Goal: Download file/media

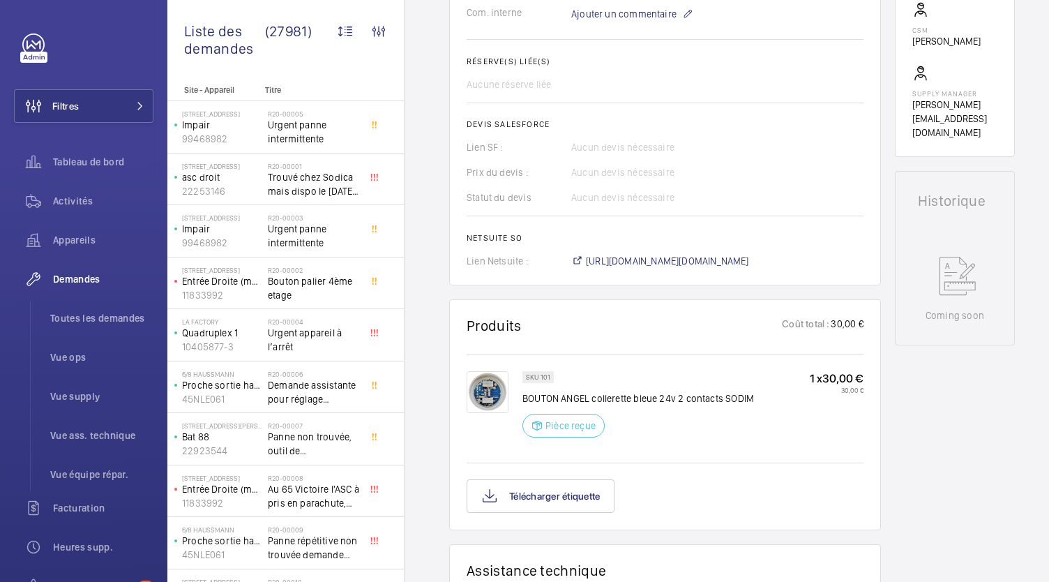
scroll to position [531, 0]
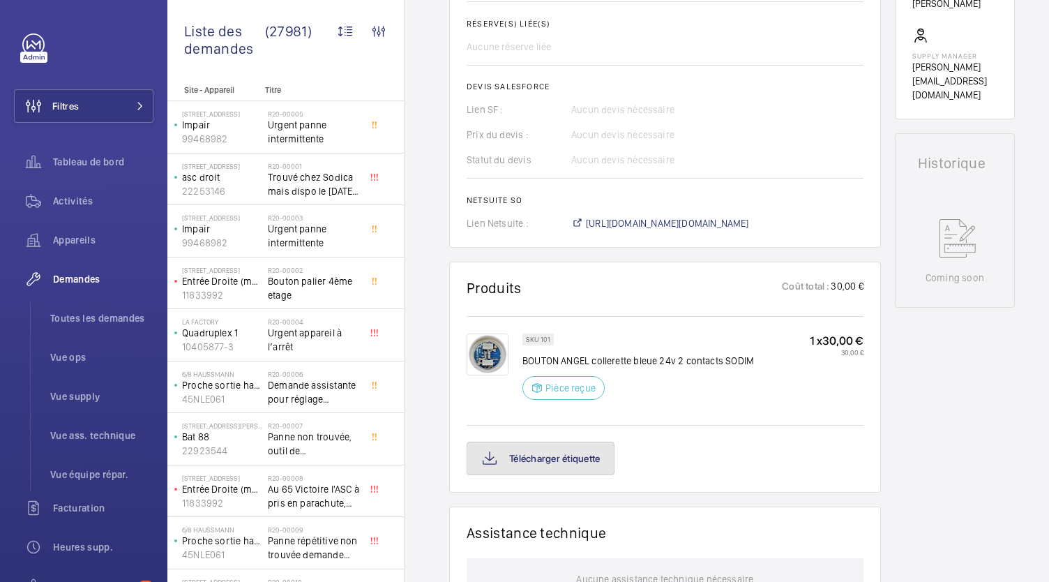
click at [565, 475] on button "Télécharger étiquette" at bounding box center [540, 457] width 148 height 33
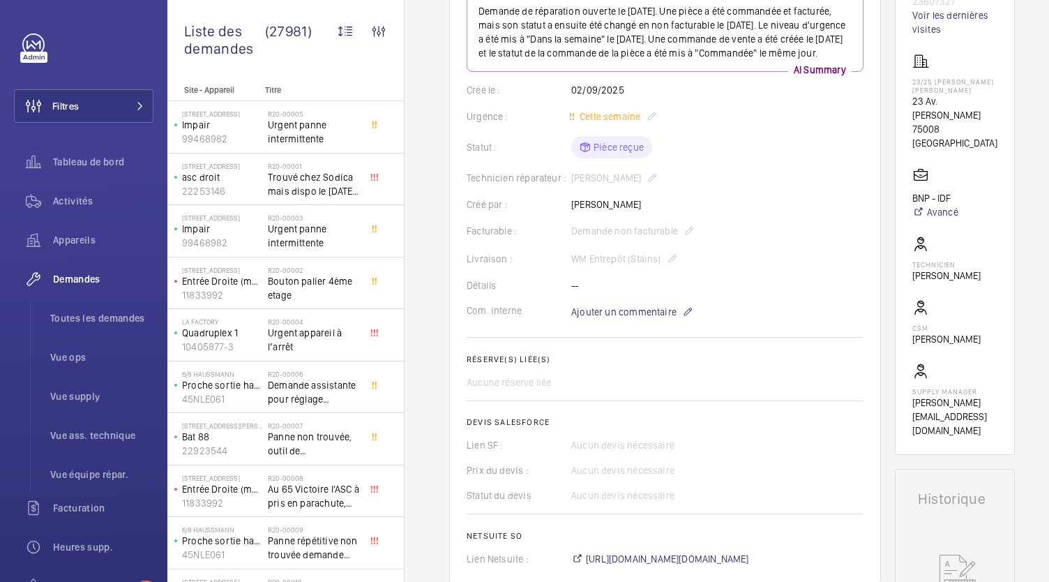
scroll to position [183, 0]
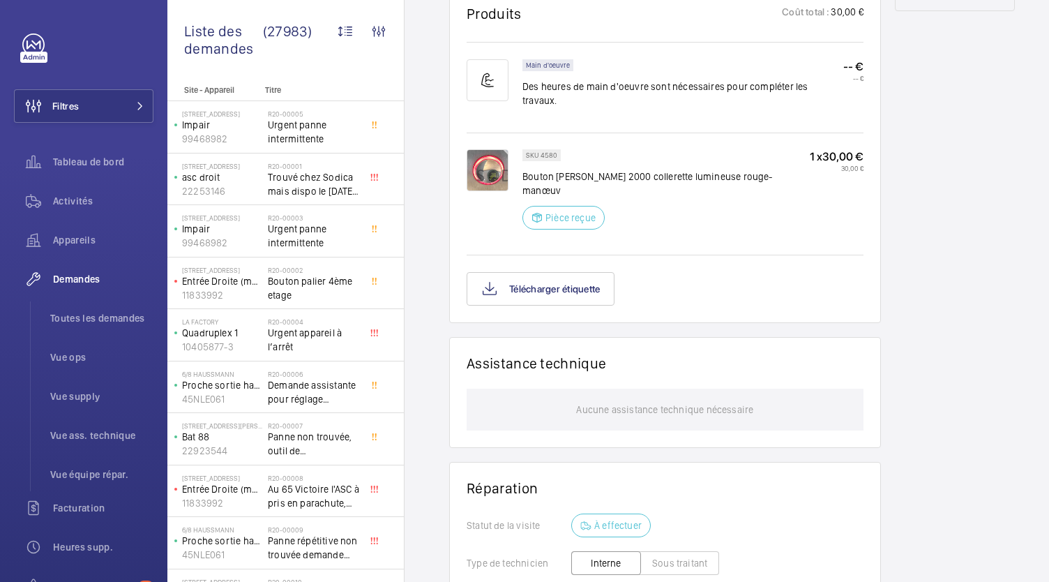
scroll to position [833, 0]
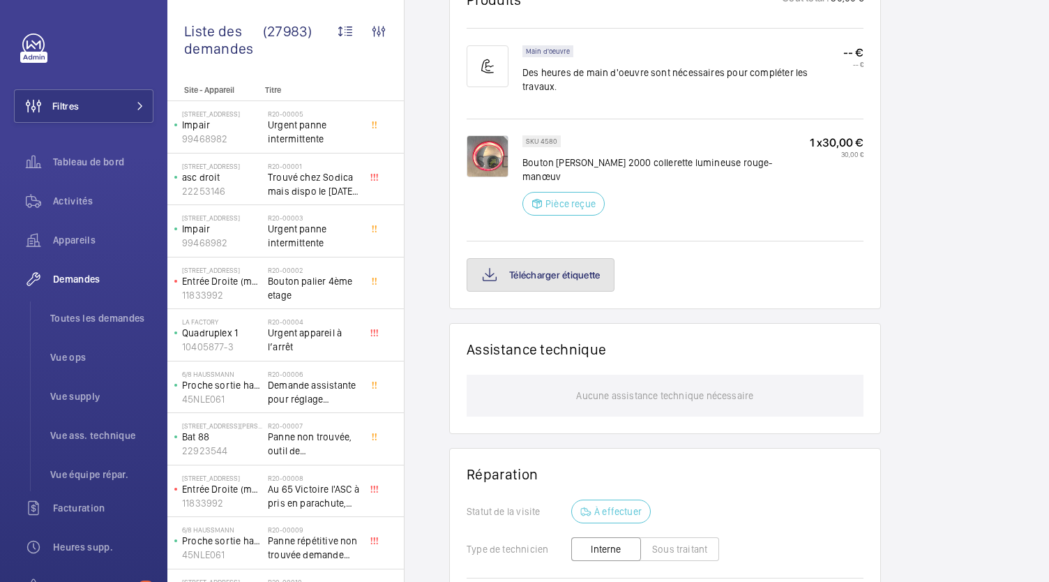
click at [580, 258] on button "Télécharger étiquette" at bounding box center [540, 274] width 148 height 33
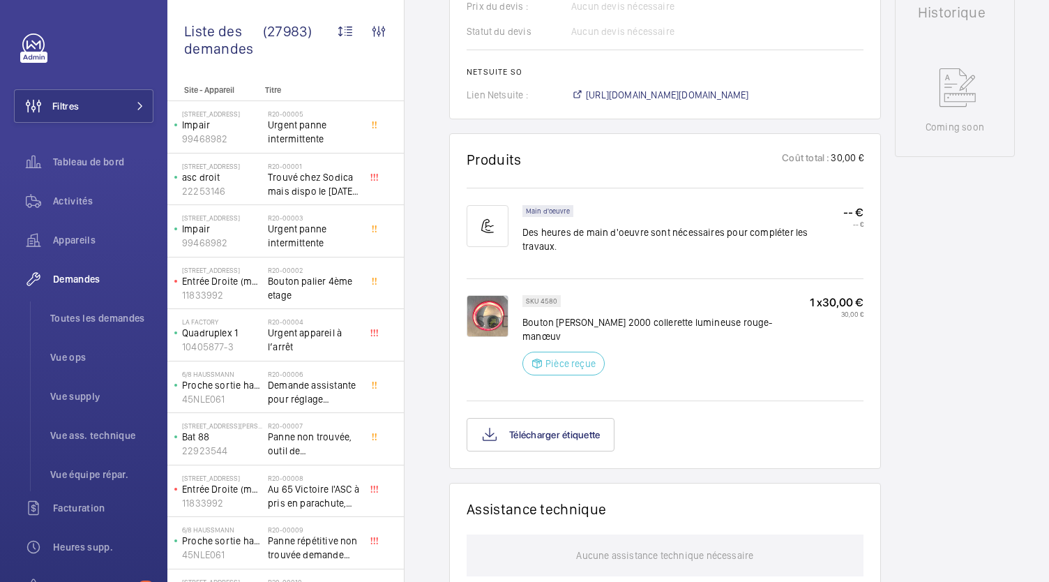
scroll to position [673, 0]
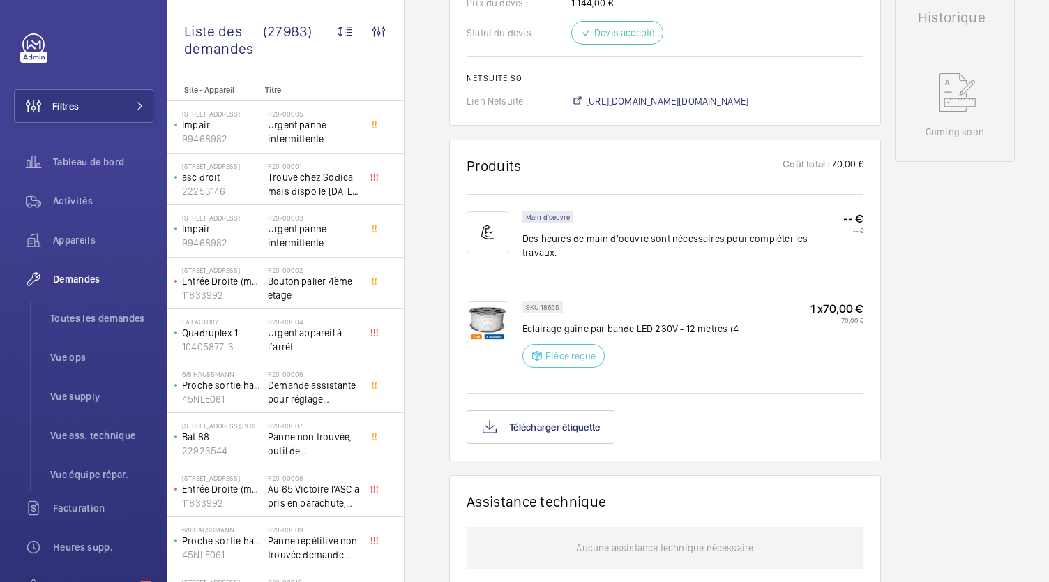
scroll to position [667, 0]
click at [572, 434] on button "Télécharger étiquette" at bounding box center [540, 427] width 148 height 33
